Goal: Information Seeking & Learning: Learn about a topic

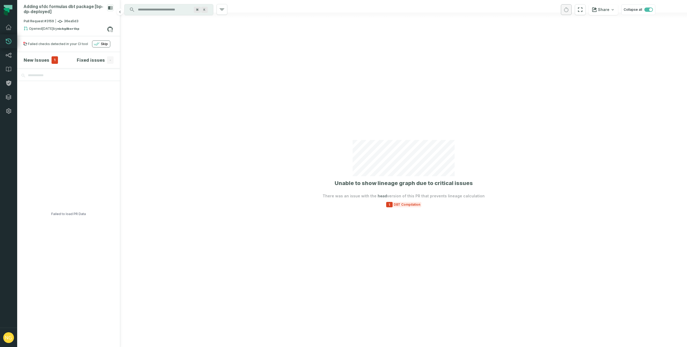
click at [48, 60] on div "New Issues 1" at bounding box center [41, 60] width 34 height 8
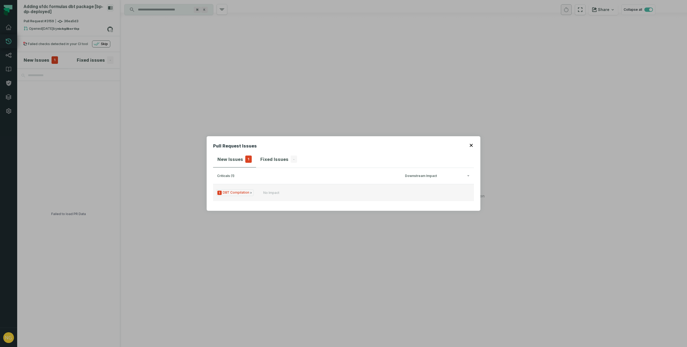
click at [233, 193] on span "1 DBT Compilation" at bounding box center [234, 192] width 37 height 7
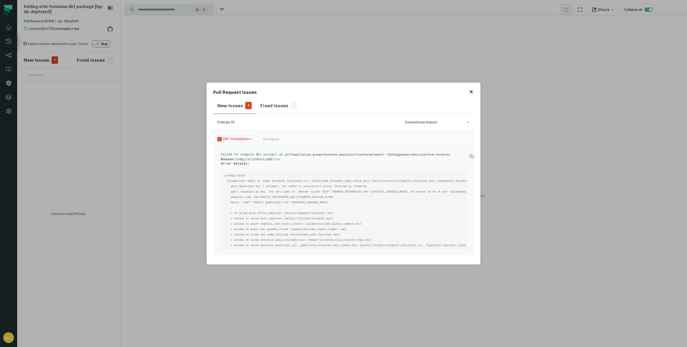
click at [473, 89] on button "button" at bounding box center [472, 91] width 4 height 4
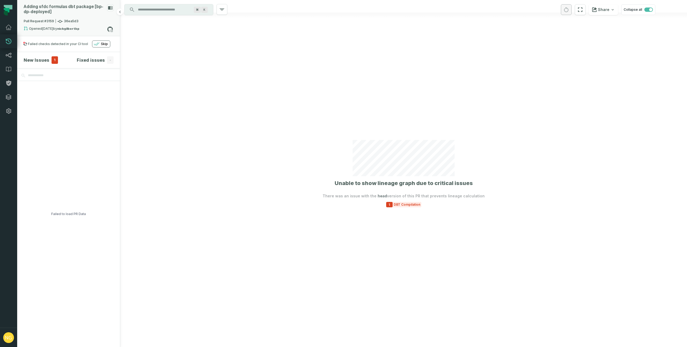
click at [49, 13] on div "Adding sfdc formulas dbt package [bp- dp- deployed]" at bounding box center [64, 9] width 81 height 10
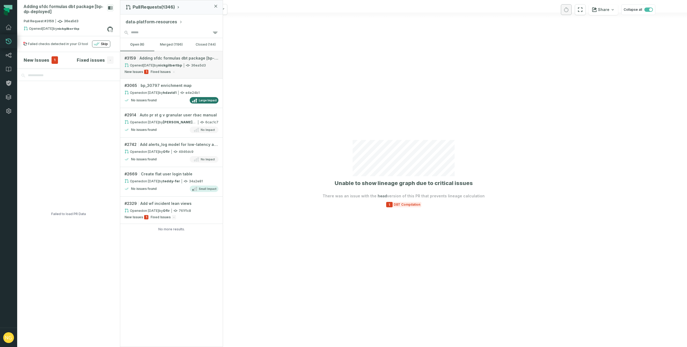
click at [176, 58] on span "Adding sfdc formulas dbt package [bp-dp-deployed]" at bounding box center [179, 58] width 79 height 5
click at [191, 70] on div "New Issues 1 Fixed Issues -" at bounding box center [172, 72] width 94 height 4
click at [31, 43] on div "Failed checks detected in your CI tool" at bounding box center [58, 44] width 60 height 4
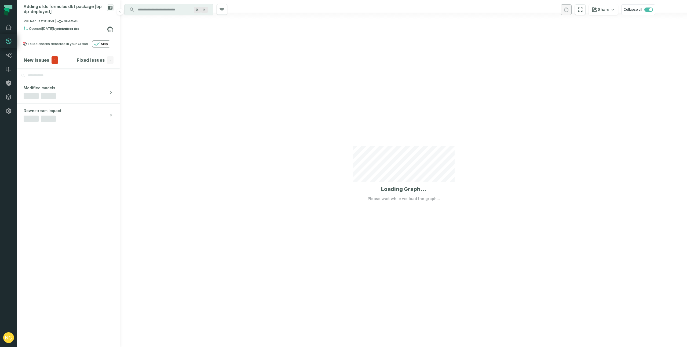
click at [32, 65] on section "New Issues 1 Fixed issues -" at bounding box center [68, 60] width 103 height 16
click at [34, 62] on h4 "New Issues" at bounding box center [37, 60] width 26 height 6
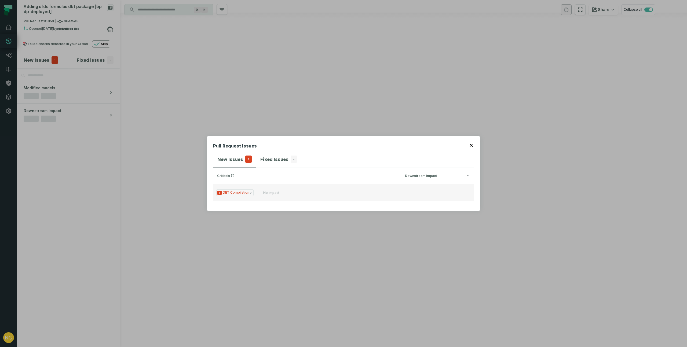
click at [240, 194] on span "1 DBT Compilation" at bounding box center [234, 192] width 37 height 7
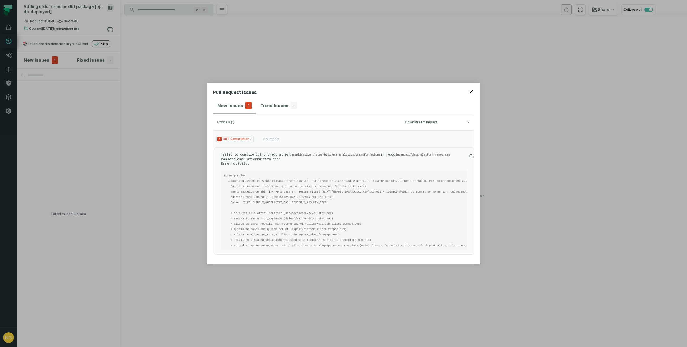
click at [471, 90] on icon "button" at bounding box center [471, 91] width 3 height 3
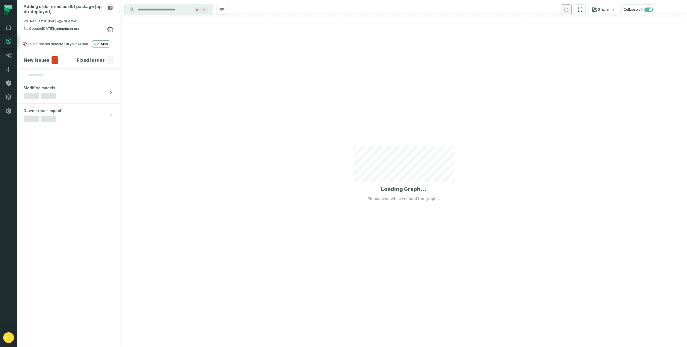
click at [52, 61] on span "1" at bounding box center [55, 60] width 6 height 8
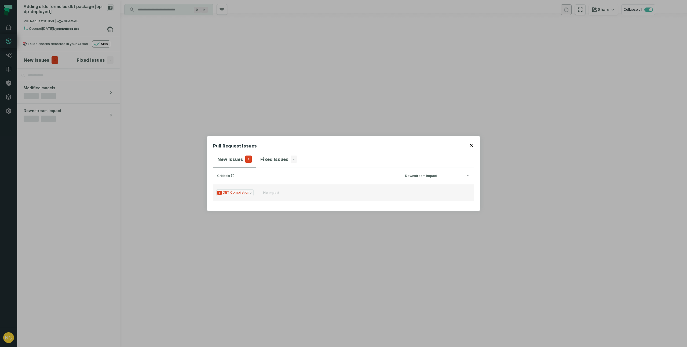
click at [247, 194] on span "1 DBT Compilation" at bounding box center [234, 192] width 37 height 7
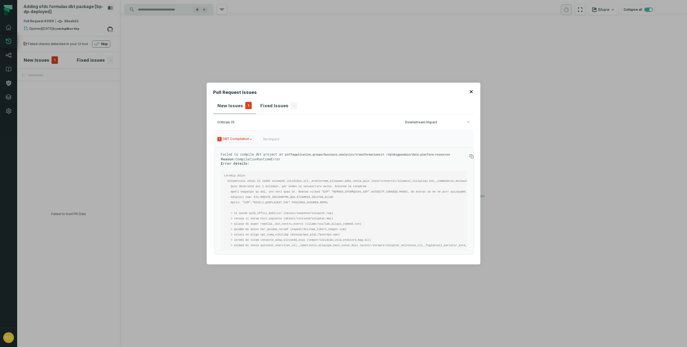
click at [472, 90] on icon "button" at bounding box center [471, 91] width 3 height 3
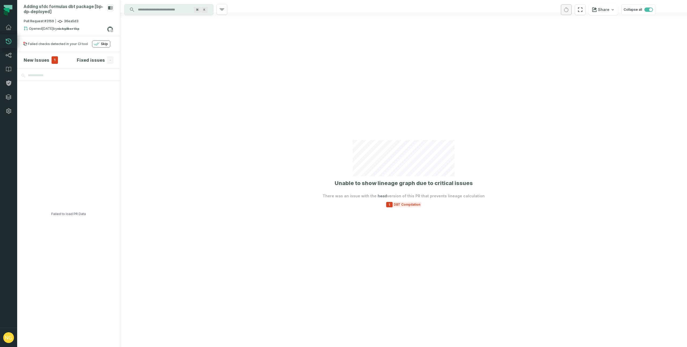
click at [410, 208] on div at bounding box center [403, 173] width 567 height 347
click at [394, 205] on span "DBT Compilation" at bounding box center [407, 205] width 29 height 4
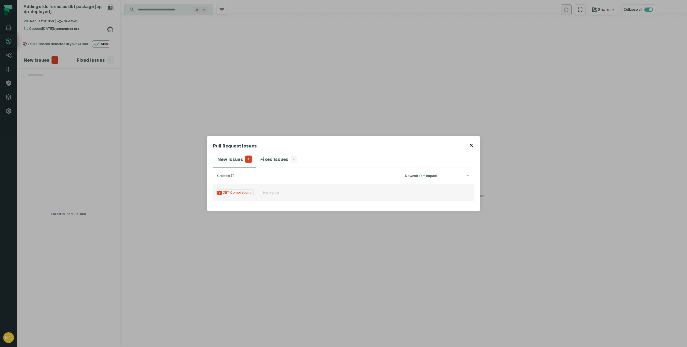
click at [242, 191] on span "1 DBT Compilation" at bounding box center [234, 192] width 37 height 7
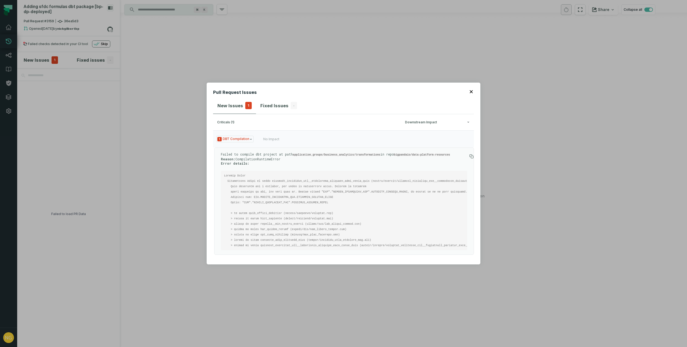
click at [472, 90] on icon "button" at bounding box center [471, 91] width 3 height 3
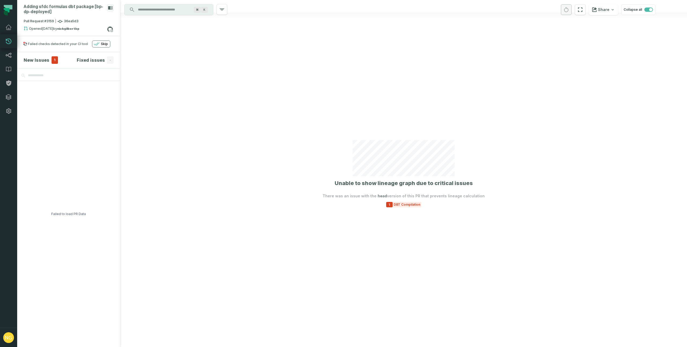
click at [10, 41] on icon at bounding box center [8, 41] width 6 height 6
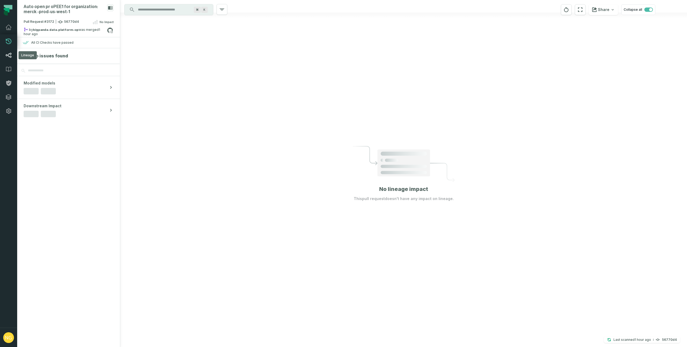
click at [10, 55] on icon at bounding box center [8, 55] width 6 height 6
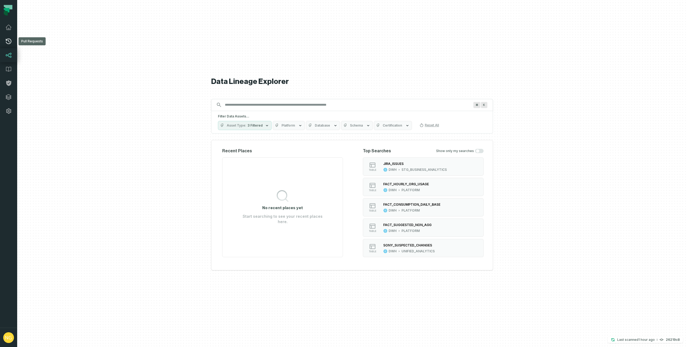
click at [8, 45] on link "Pull Requests" at bounding box center [8, 41] width 17 height 14
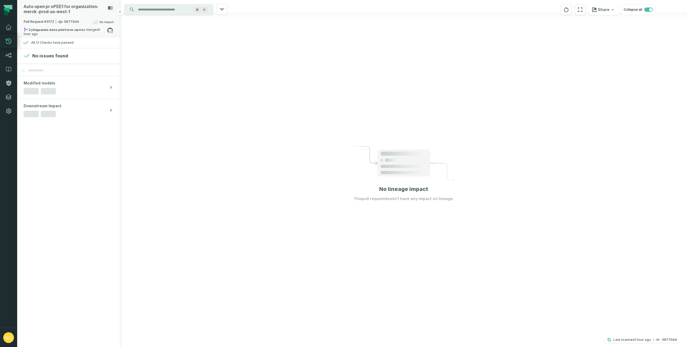
click at [113, 6] on rect at bounding box center [110, 7] width 6 height 7
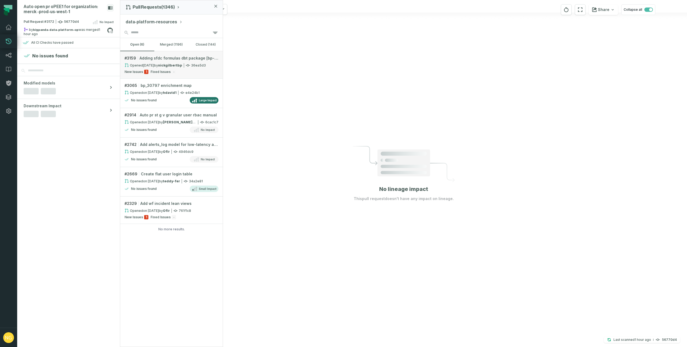
click at [165, 58] on span "Adding sfdc formulas dbt package [bp-dp-deployed]" at bounding box center [179, 58] width 79 height 5
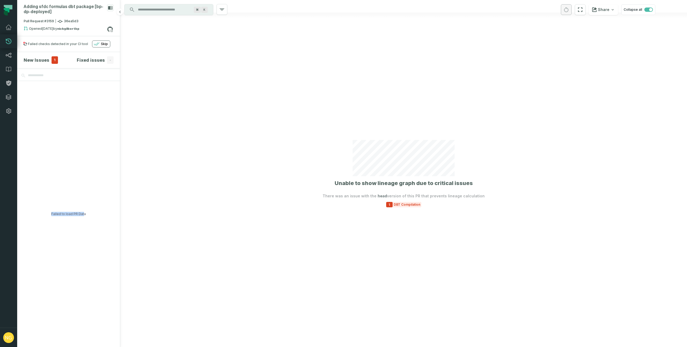
drag, startPoint x: 84, startPoint y: 213, endPoint x: 43, endPoint y: 211, distance: 41.4
click at [43, 211] on div "Failed to load PR Data" at bounding box center [68, 214] width 103 height 267
click at [70, 127] on div "Failed to load PR Data" at bounding box center [68, 214] width 35 height 267
click at [95, 59] on h4 "Fixed issues" at bounding box center [91, 60] width 28 height 6
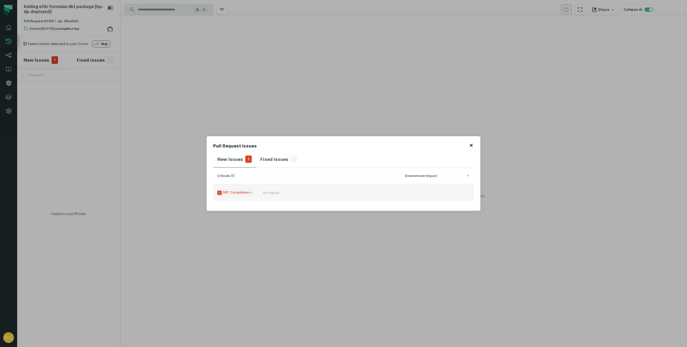
click at [234, 192] on span "1 DBT Compilation" at bounding box center [234, 192] width 37 height 7
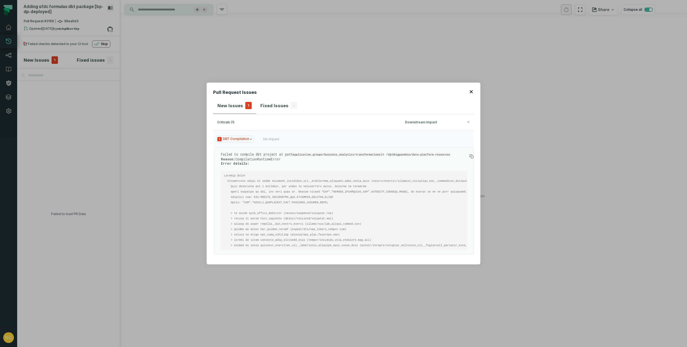
click at [472, 90] on icon "button" at bounding box center [471, 91] width 3 height 3
